Goal: Download file/media

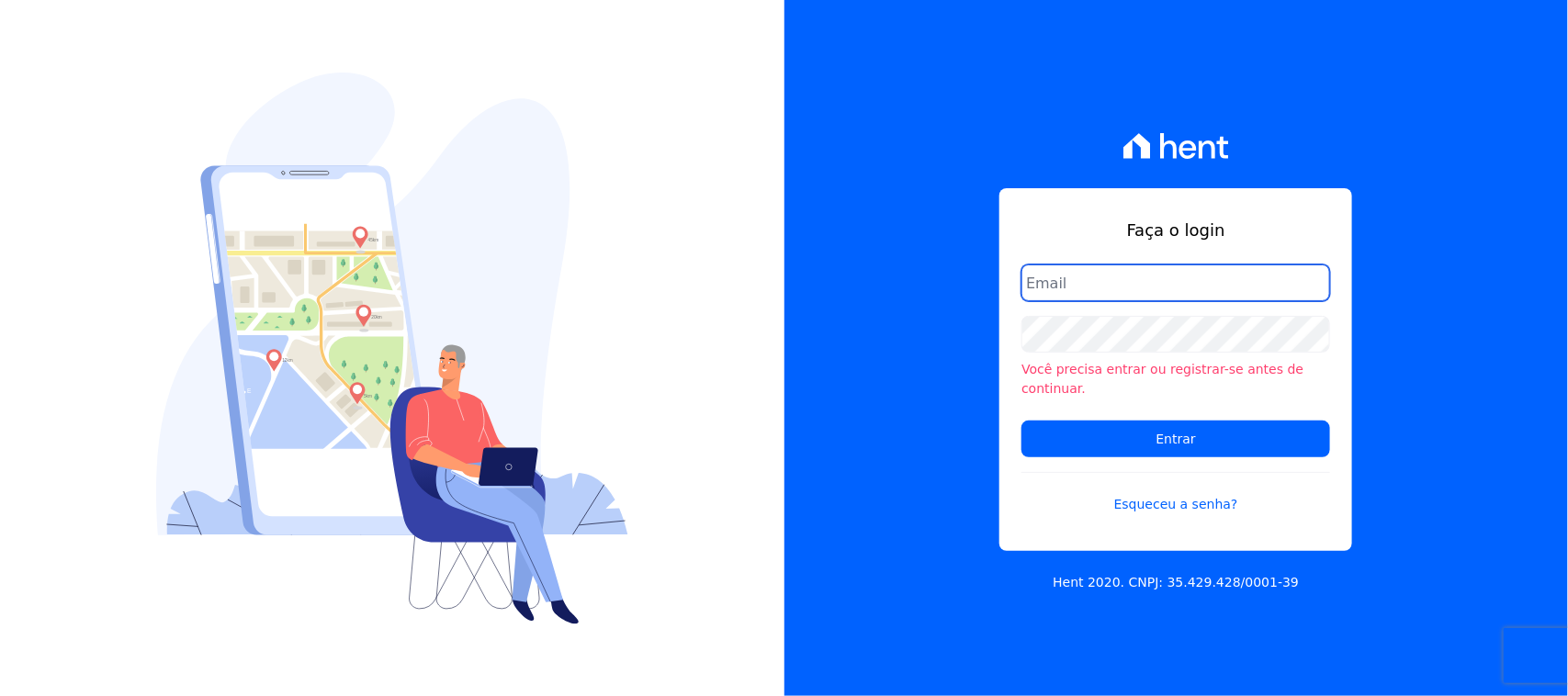
click at [1171, 287] on input "email" at bounding box center [1176, 283] width 309 height 37
type input "[EMAIL_ADDRESS][DOMAIN_NAME]"
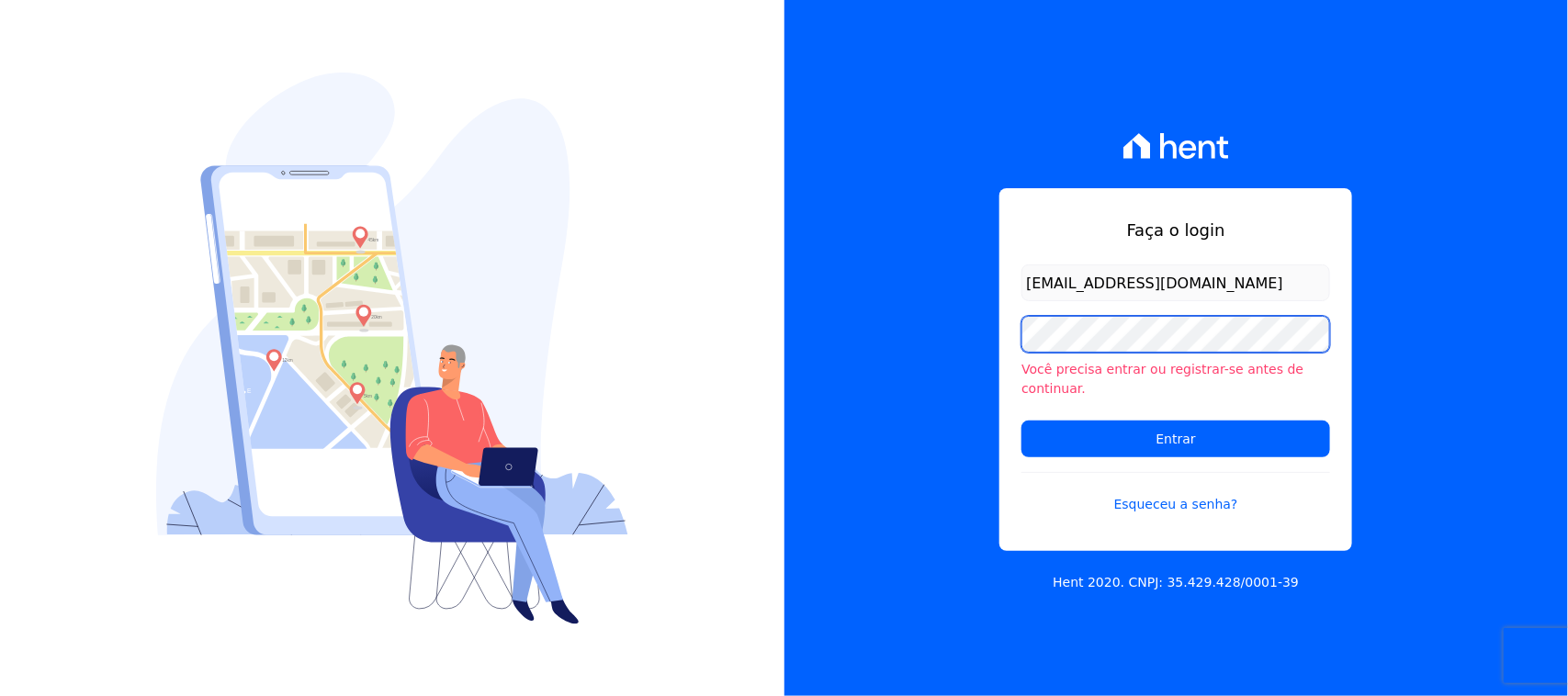
click at [1022, 420] on input "Entrar" at bounding box center [1176, 438] width 309 height 37
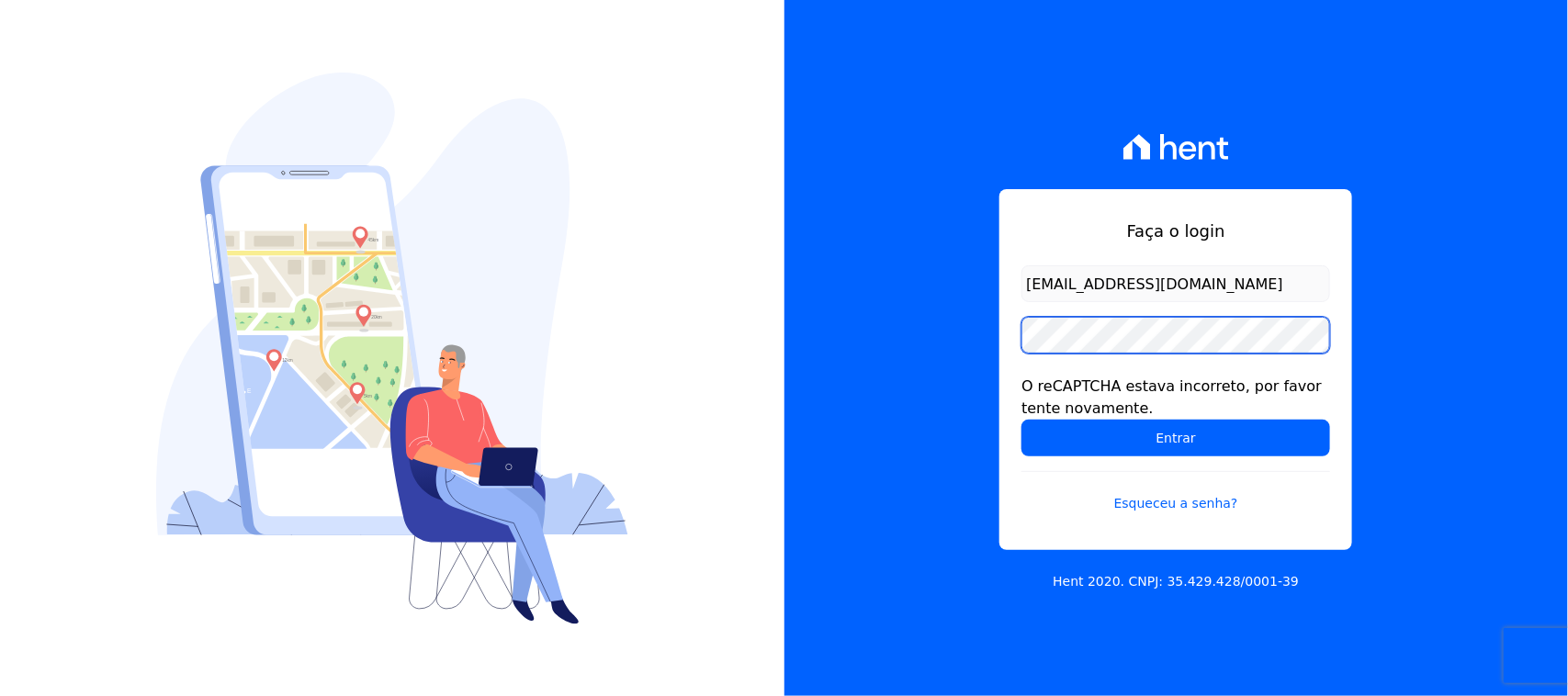
click at [1022, 419] on input "Entrar" at bounding box center [1176, 437] width 309 height 37
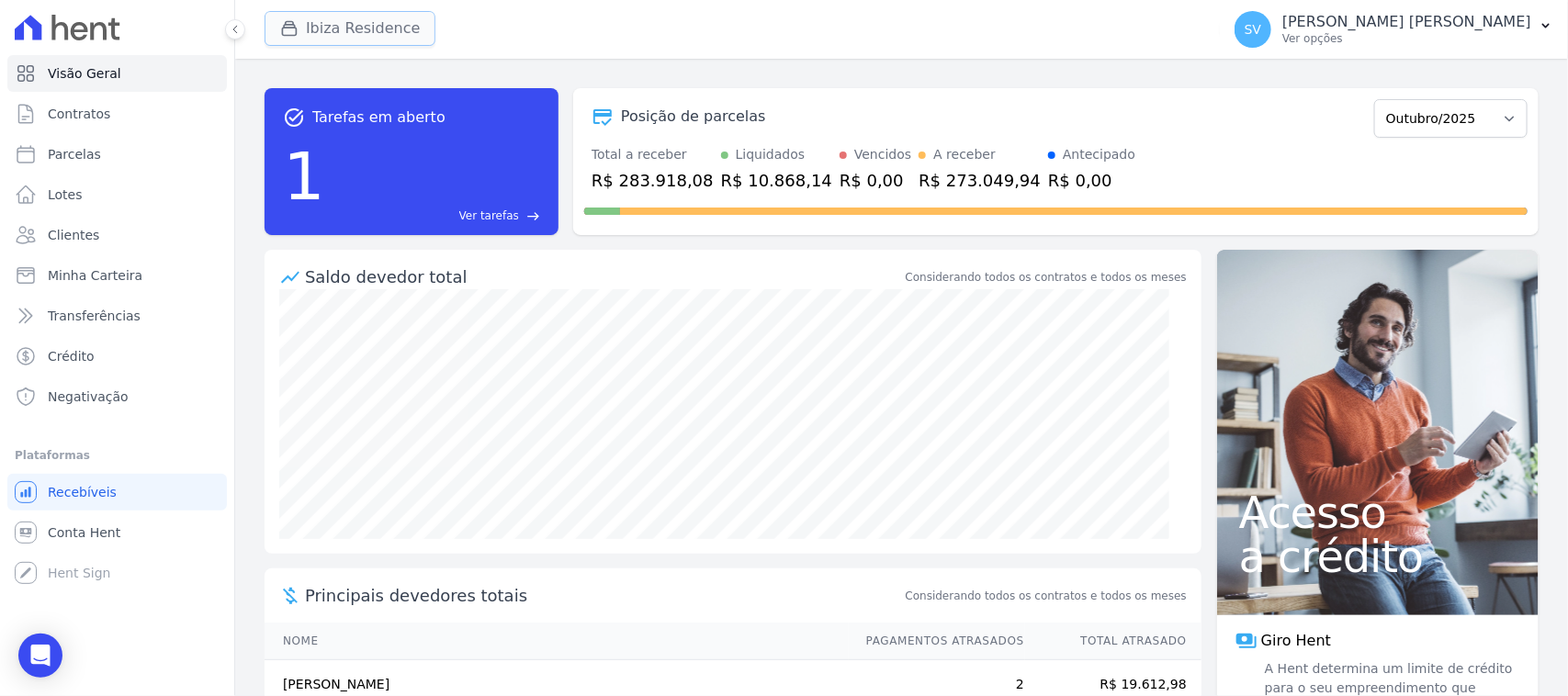
click at [337, 42] on button "Ibiza Residence" at bounding box center [350, 28] width 171 height 35
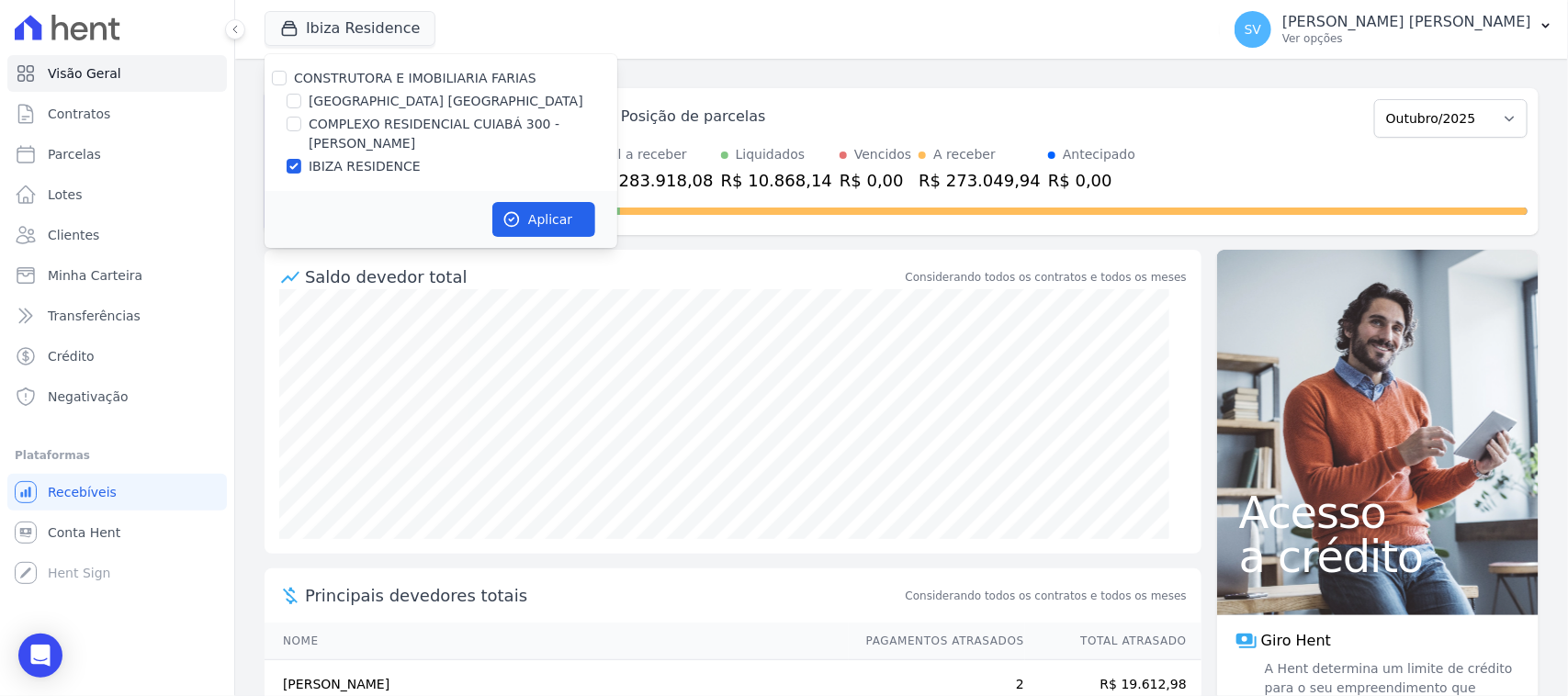
click at [282, 71] on div at bounding box center [279, 78] width 14 height 18
click at [280, 81] on input "CONSTRUTORA E IMOBILIARIA FARIAS" at bounding box center [279, 78] width 14 height 14
checkbox input "true"
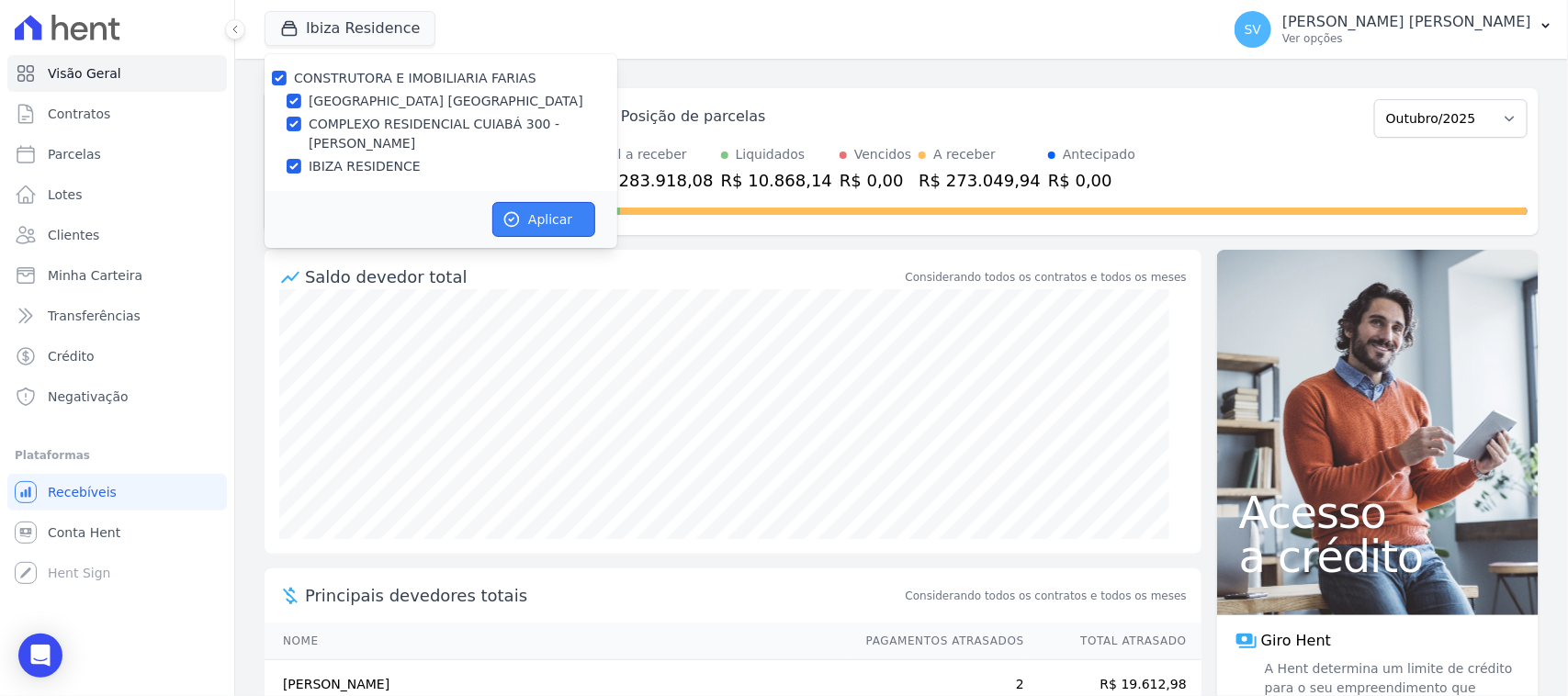
click at [551, 223] on button "Aplicar" at bounding box center [544, 219] width 103 height 35
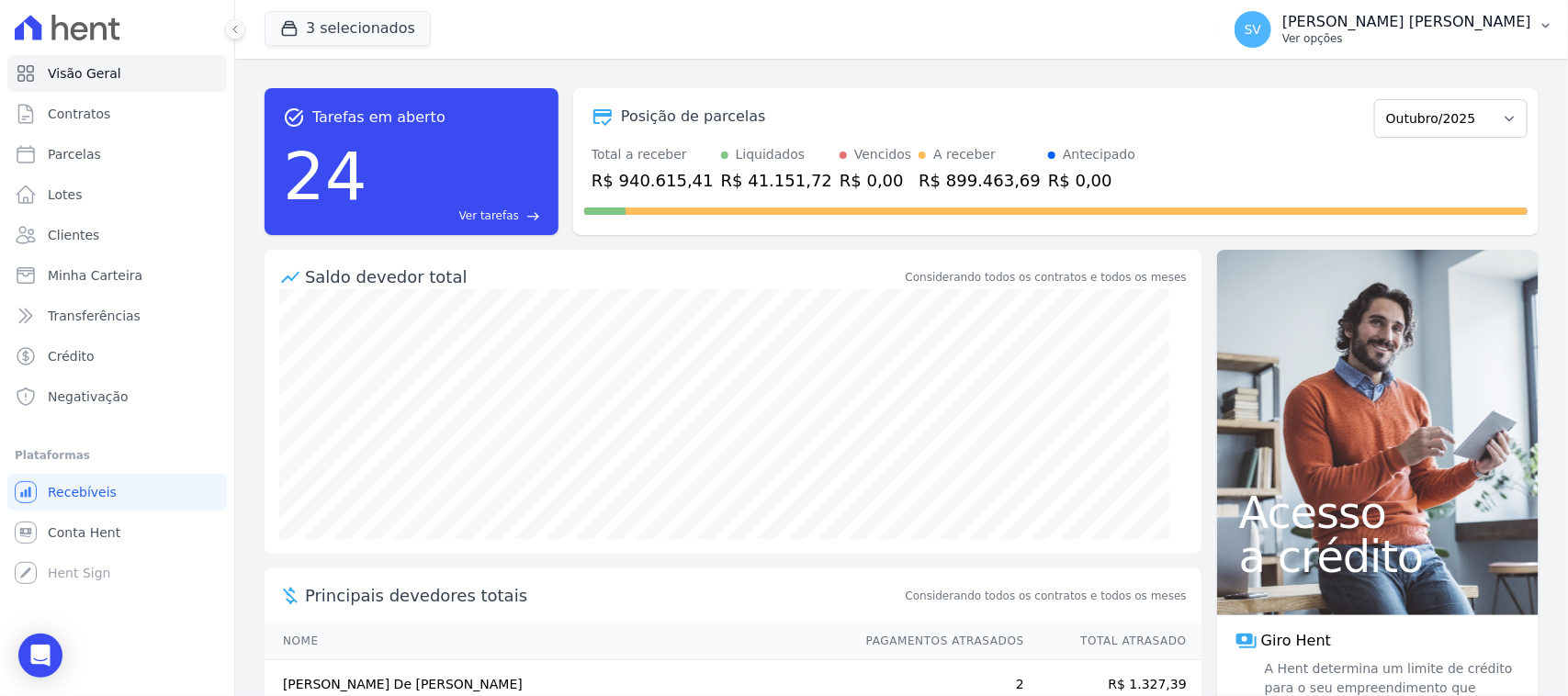
click at [1352, 33] on div "SHIRLEY VANESSA SOUSA ALVES Ver opções" at bounding box center [1406, 29] width 249 height 33
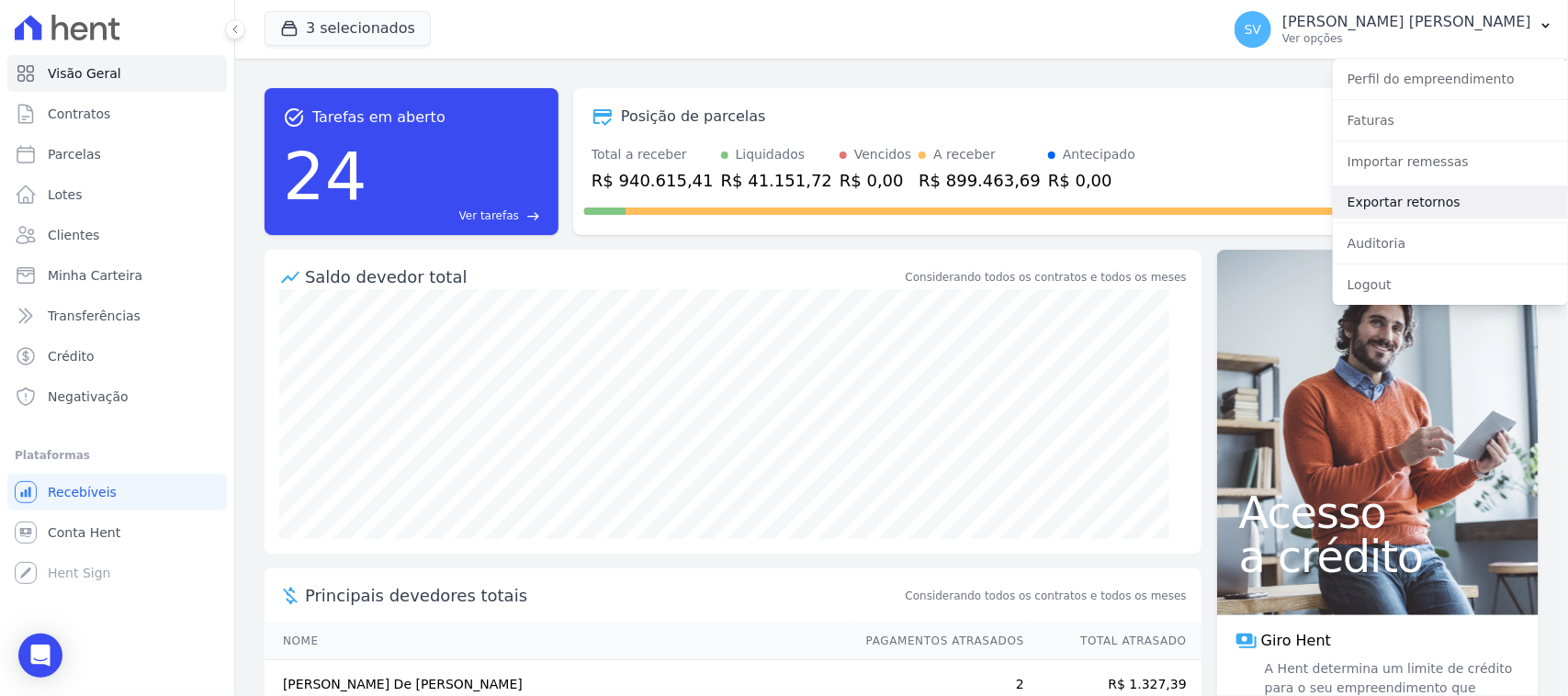
drag, startPoint x: 1389, startPoint y: 208, endPoint x: 1382, endPoint y: 199, distance: 11.4
click at [1388, 204] on link "Exportar retornos" at bounding box center [1450, 202] width 235 height 33
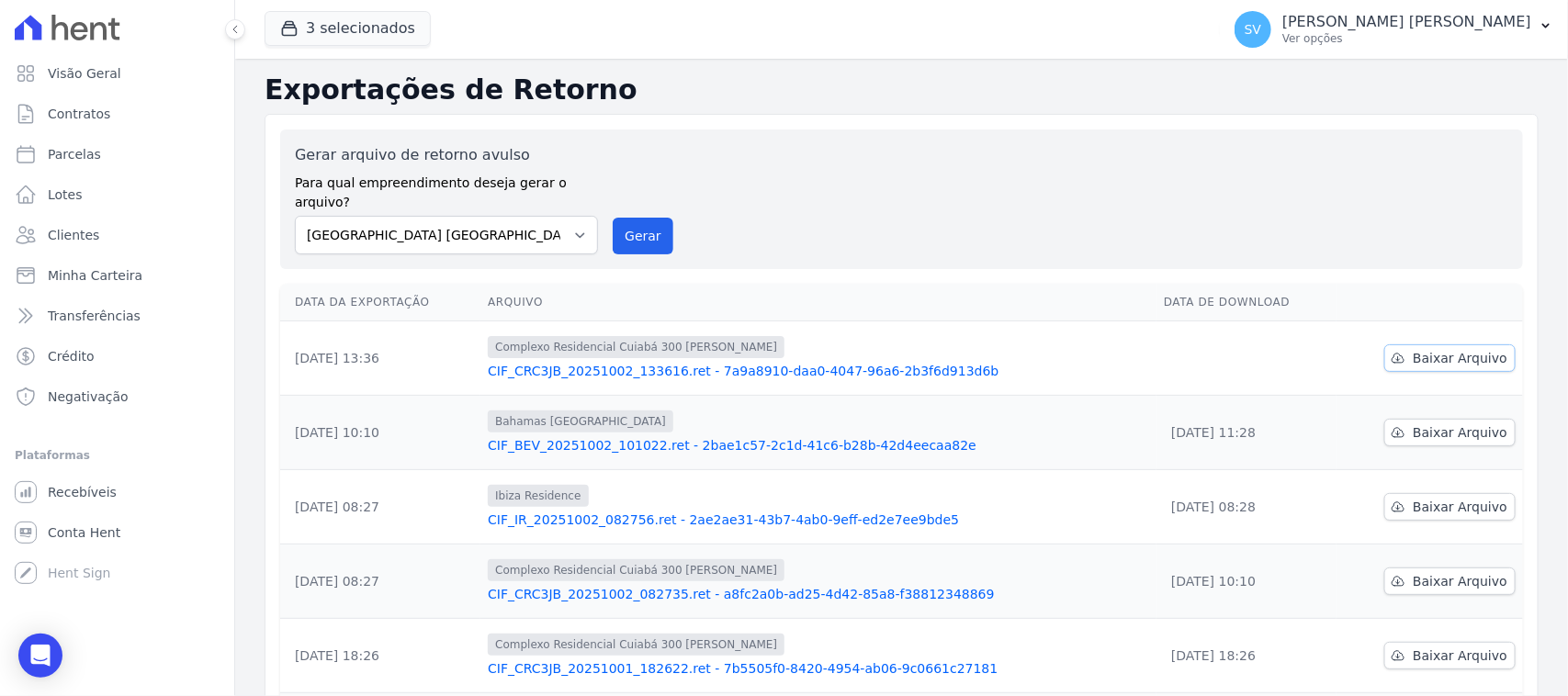
click at [1412, 349] on span "Baixar Arquivo" at bounding box center [1459, 358] width 94 height 18
click at [479, 217] on select "BAHAMAS EAST VILLAGE COMPLEXO RESIDENCIAL CUIABÁ 300 - JOÃO DE BARRO IBIZA RESI…" at bounding box center [445, 235] width 303 height 38
select select "a999329b-d322-46c5-b2df-9163b092fb9b"
click at [294, 215] on select "BAHAMAS EAST VILLAGE COMPLEXO RESIDENCIAL CUIABÁ 300 - JOÃO DE BARRO IBIZA RESI…" at bounding box center [445, 235] width 303 height 38
click at [627, 221] on button "Gerar" at bounding box center [643, 236] width 61 height 37
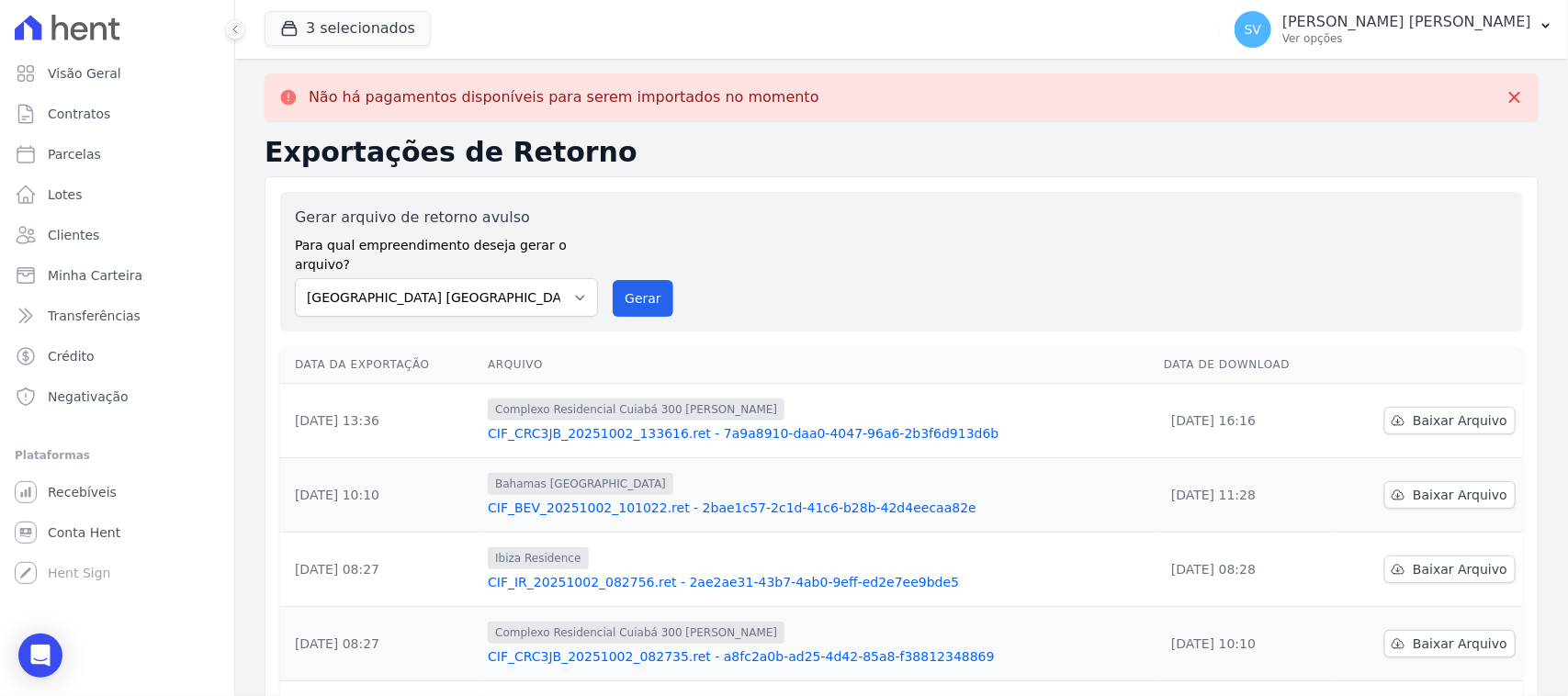
click at [654, 217] on div "Gerar arquivo de retorno avulso Para qual empreendimento deseja gerar o arquivo…" at bounding box center [900, 261] width 1213 height 111
click at [652, 280] on button "Gerar" at bounding box center [643, 298] width 61 height 37
